Goal: Task Accomplishment & Management: Use online tool/utility

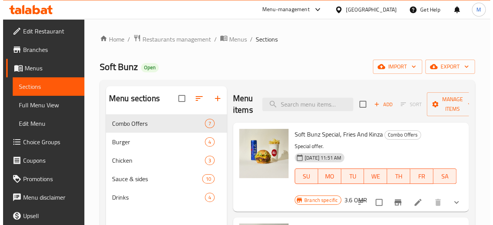
scroll to position [205, 0]
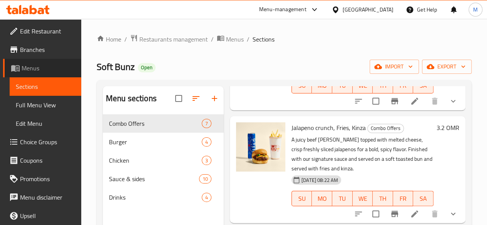
click at [49, 65] on span "Menus" at bounding box center [49, 68] width 54 height 9
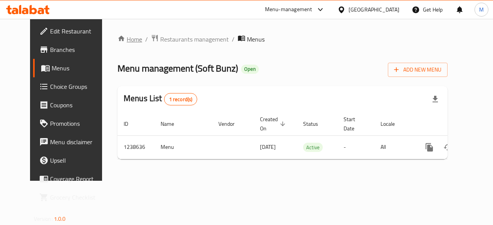
click at [117, 37] on link "Home" at bounding box center [129, 39] width 25 height 9
click at [52, 72] on span "Menus" at bounding box center [79, 68] width 55 height 9
click at [175, 41] on span "Restaurants management" at bounding box center [194, 38] width 69 height 9
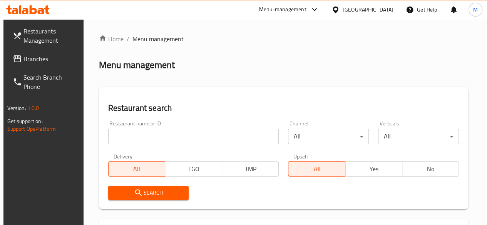
click at [172, 134] on input "search" at bounding box center [193, 136] width 171 height 15
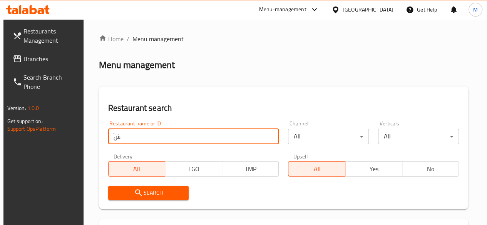
type input "ٌ"
type input "r"
type input "raven cafe"
click button "Search" at bounding box center [148, 193] width 81 height 14
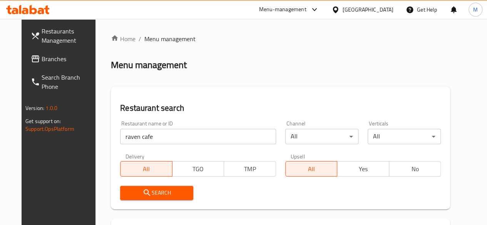
click at [221, 182] on div "Search" at bounding box center [280, 192] width 330 height 23
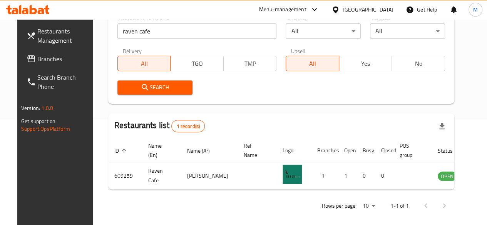
scroll to position [106, 0]
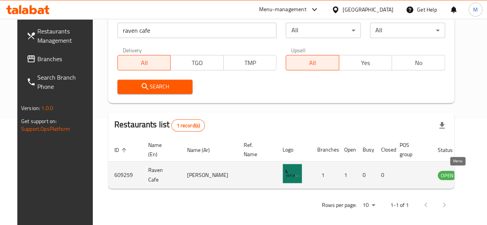
click at [483, 176] on icon "enhanced table" at bounding box center [484, 175] width 3 height 3
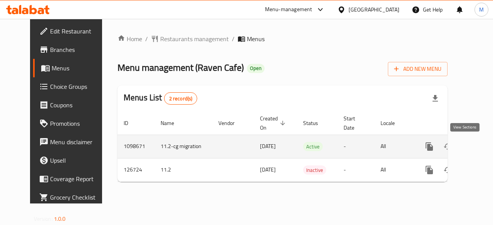
click at [481, 147] on icon "enhanced table" at bounding box center [484, 146] width 7 height 7
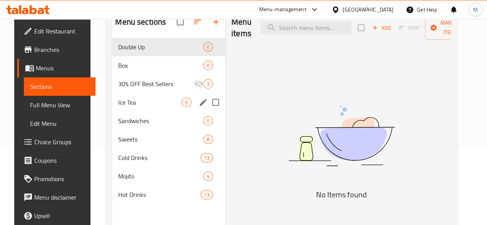
scroll to position [77, 0]
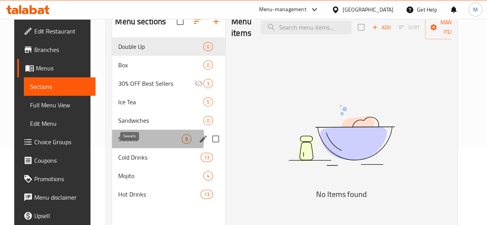
click at [124, 144] on span "Sweets" at bounding box center [150, 138] width 64 height 9
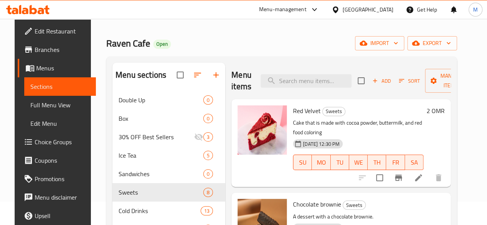
scroll to position [19, 0]
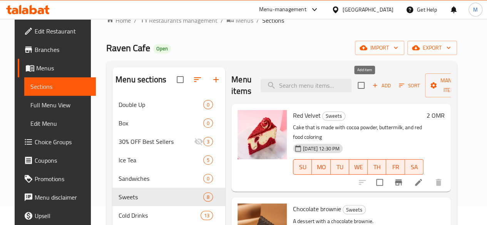
click at [371, 89] on span "Add" at bounding box center [381, 85] width 21 height 9
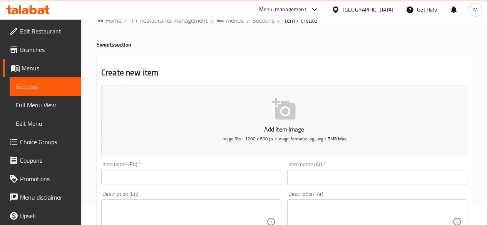
click at [197, 167] on div "Item name (En)   * Item name (En) *" at bounding box center [191, 173] width 180 height 23
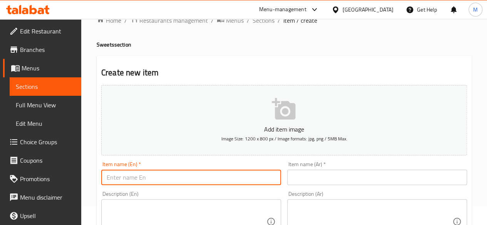
click at [200, 172] on input "text" at bounding box center [191, 177] width 180 height 15
type input "San Sabatian"
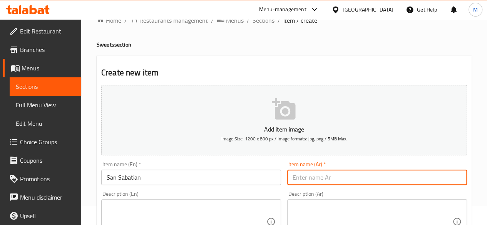
click at [313, 180] on input "text" at bounding box center [377, 177] width 180 height 15
type input "سان سبستيان"
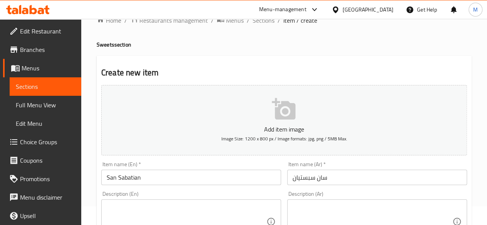
click at [343, 161] on div "Item name (Ar)   * سان سبستيان Item name (Ar) *" at bounding box center [377, 174] width 186 height 30
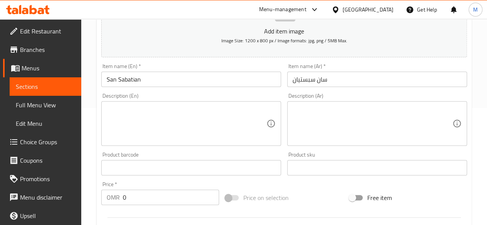
scroll to position [132, 0]
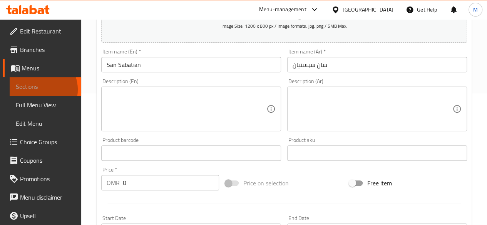
click at [37, 90] on span "Sections" at bounding box center [45, 86] width 59 height 9
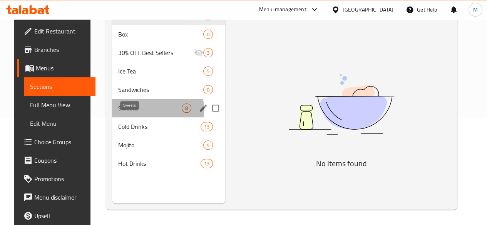
click at [125, 113] on span "Sweets" at bounding box center [150, 108] width 64 height 9
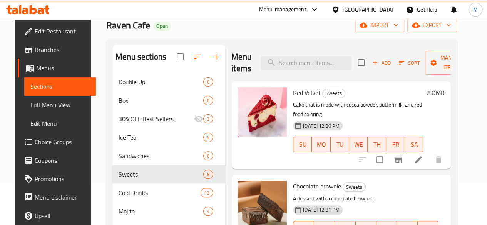
scroll to position [41, 0]
click at [371, 61] on span "Add" at bounding box center [381, 63] width 21 height 9
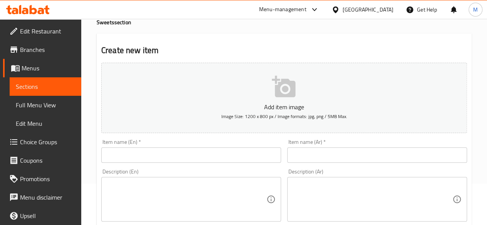
scroll to position [157, 0]
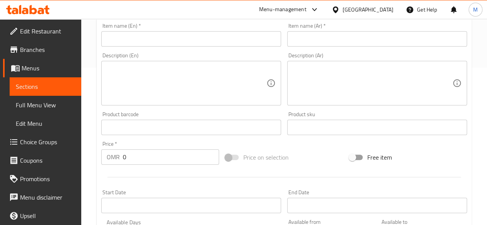
click at [175, 158] on input "0" at bounding box center [171, 156] width 96 height 15
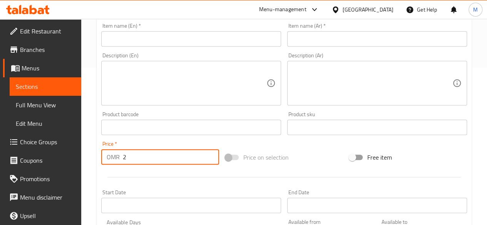
type input "2"
click at [164, 144] on div "Price   * OMR 2 Price *" at bounding box center [160, 152] width 118 height 23
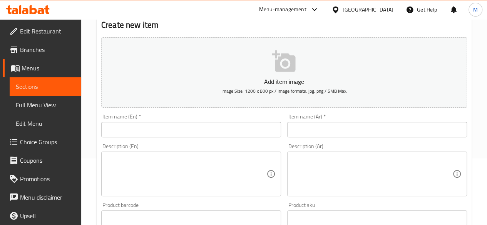
scroll to position [61, 0]
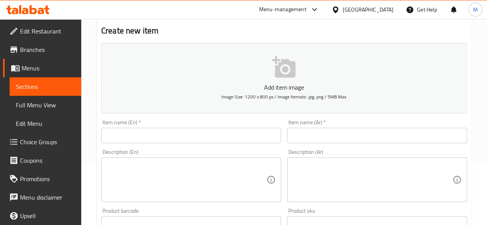
click at [164, 144] on div "Item name (En)   * Item name (En) *" at bounding box center [191, 132] width 186 height 30
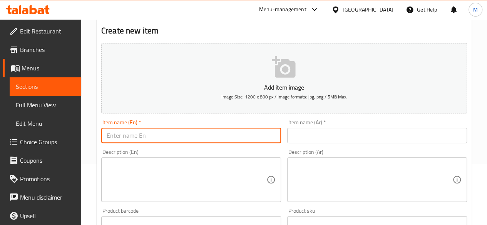
click at [163, 140] on input "text" at bounding box center [191, 135] width 180 height 15
type input "San Sabatian"
click at [331, 125] on div "Item name (Ar)   * Item name (Ar) *" at bounding box center [377, 131] width 180 height 23
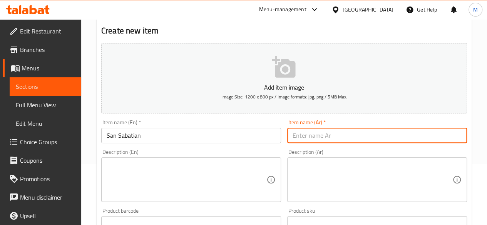
click at [331, 131] on input "text" at bounding box center [377, 135] width 180 height 15
type input "سان سبستيان"
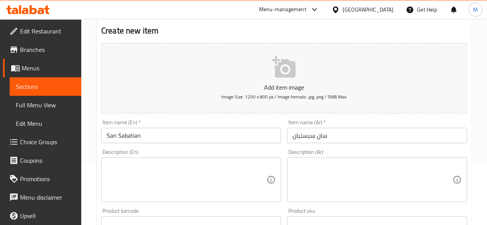
click at [324, 154] on div "Description (Ar) Description (Ar)" at bounding box center [377, 175] width 180 height 53
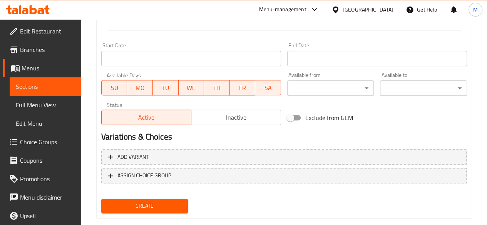
scroll to position [318, 0]
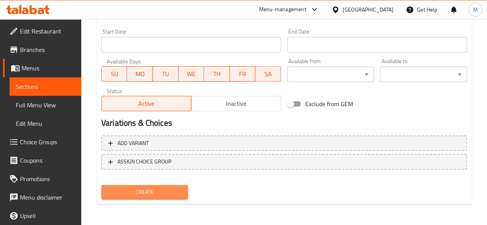
click at [172, 198] on button "Create" at bounding box center [144, 192] width 87 height 14
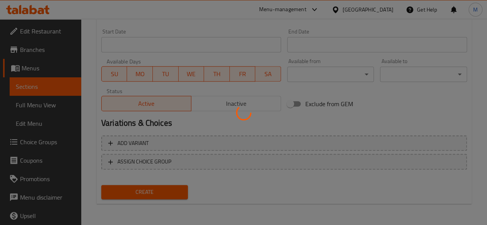
type input "0"
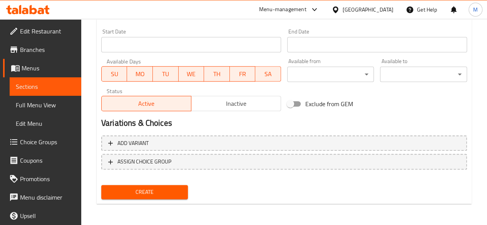
click at [65, 87] on span "Sections" at bounding box center [45, 86] width 59 height 9
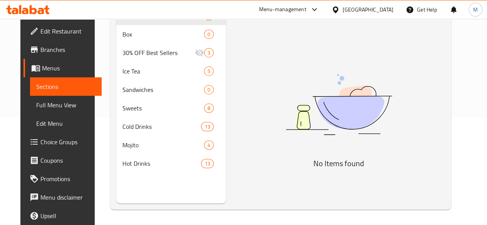
scroll to position [108, 0]
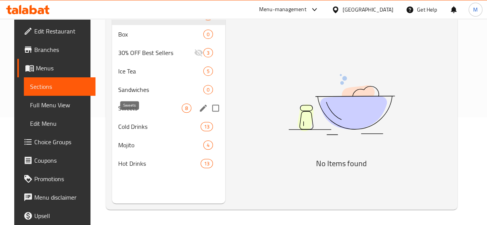
click at [130, 113] on span "Sweets" at bounding box center [150, 108] width 64 height 9
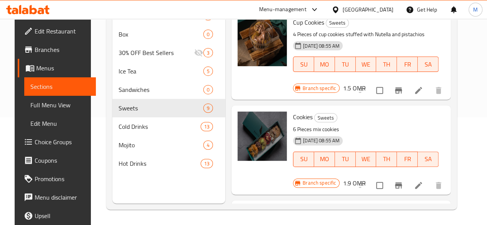
scroll to position [568, 0]
